Goal: Task Accomplishment & Management: Complete application form

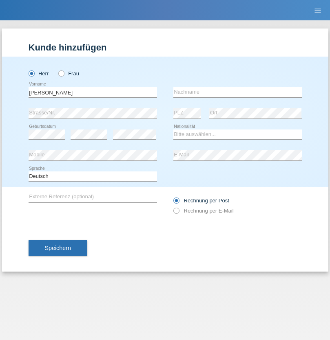
type input "[PERSON_NAME]"
click at [237, 92] on input "text" at bounding box center [237, 92] width 128 height 10
type input "Grecuccio"
select select "IT"
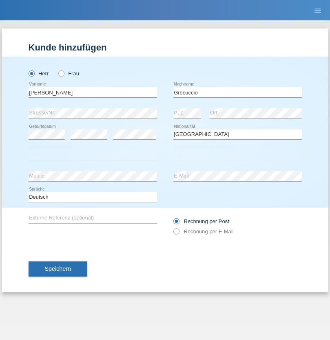
select select "C"
select select "09"
select select "10"
select select "2013"
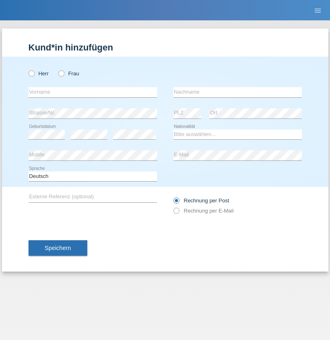
radio input "true"
click at [92, 92] on input "text" at bounding box center [93, 92] width 128 height 10
type input "daniel"
click at [237, 92] on input "text" at bounding box center [237, 92] width 128 height 10
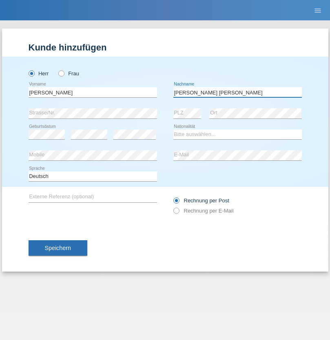
type input "de castro pimenta"
select select "PT"
select select "C"
select select "27"
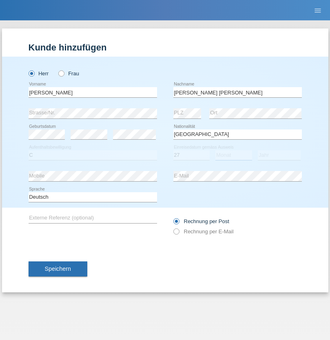
select select "01"
select select "2003"
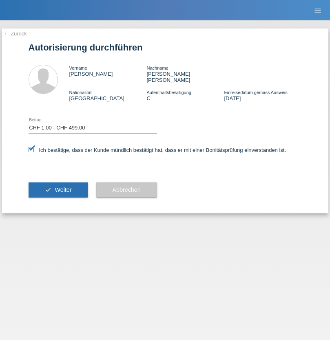
select select "1"
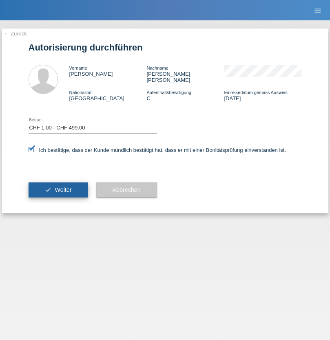
click at [58, 187] on span "Weiter" at bounding box center [63, 190] width 17 height 7
